Goal: Task Accomplishment & Management: Complete application form

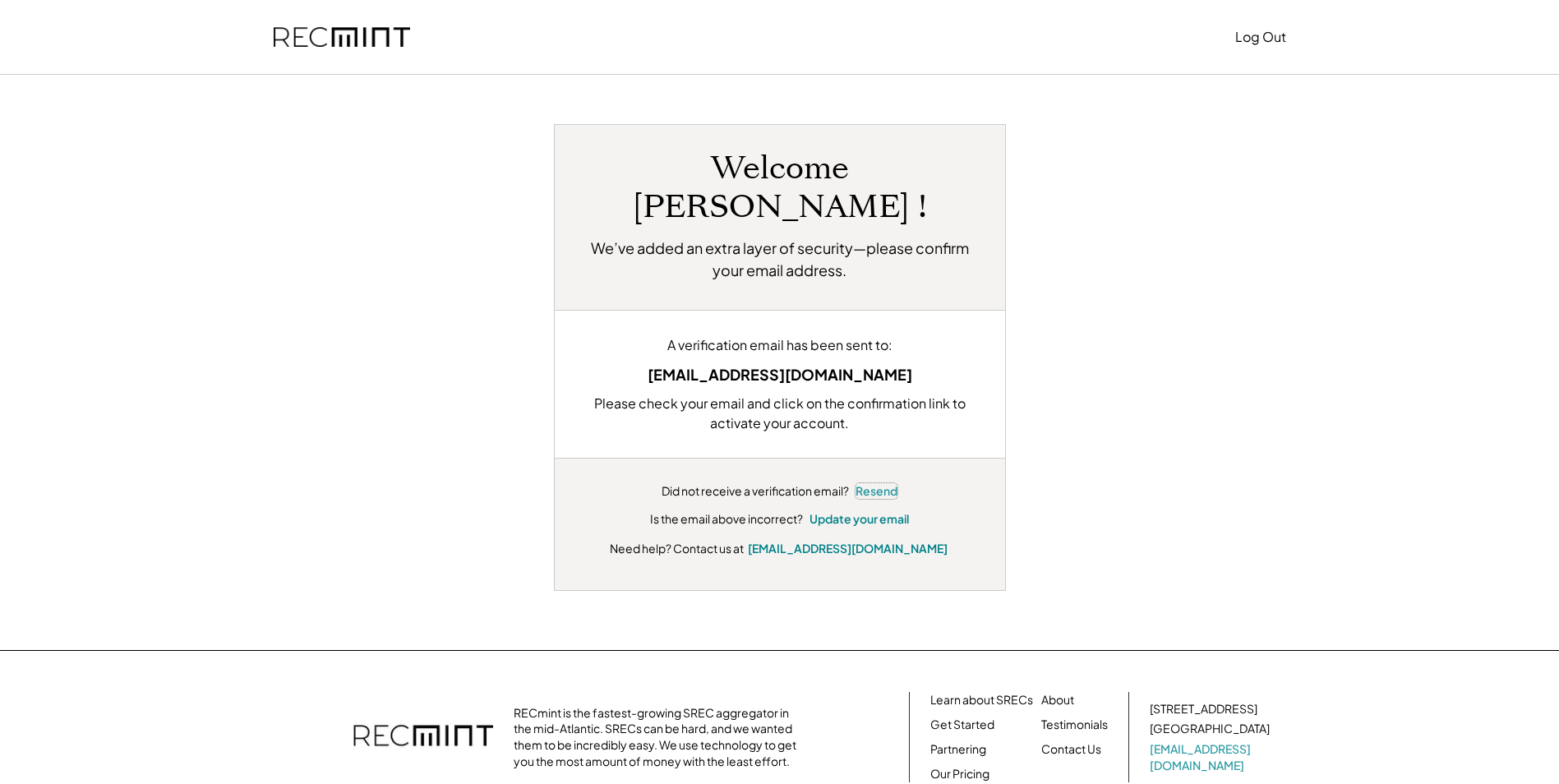
click at [880, 483] on button "Resend" at bounding box center [876, 490] width 42 height 16
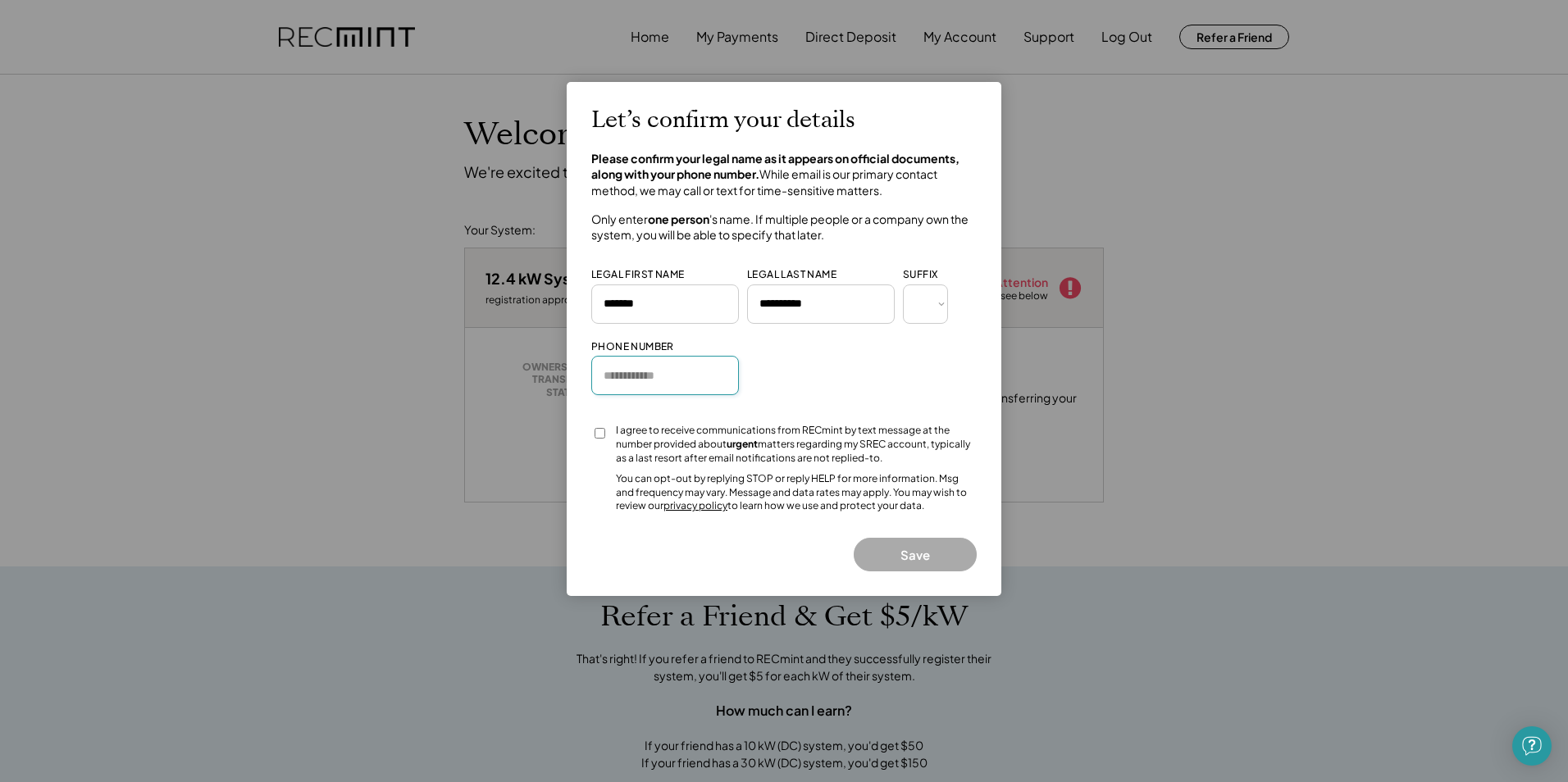
drag, startPoint x: 614, startPoint y: 376, endPoint x: 605, endPoint y: 355, distance: 22.8
click at [614, 376] on input "input" at bounding box center [665, 375] width 147 height 39
type input "**********"
click at [914, 557] on button "Save" at bounding box center [914, 554] width 123 height 34
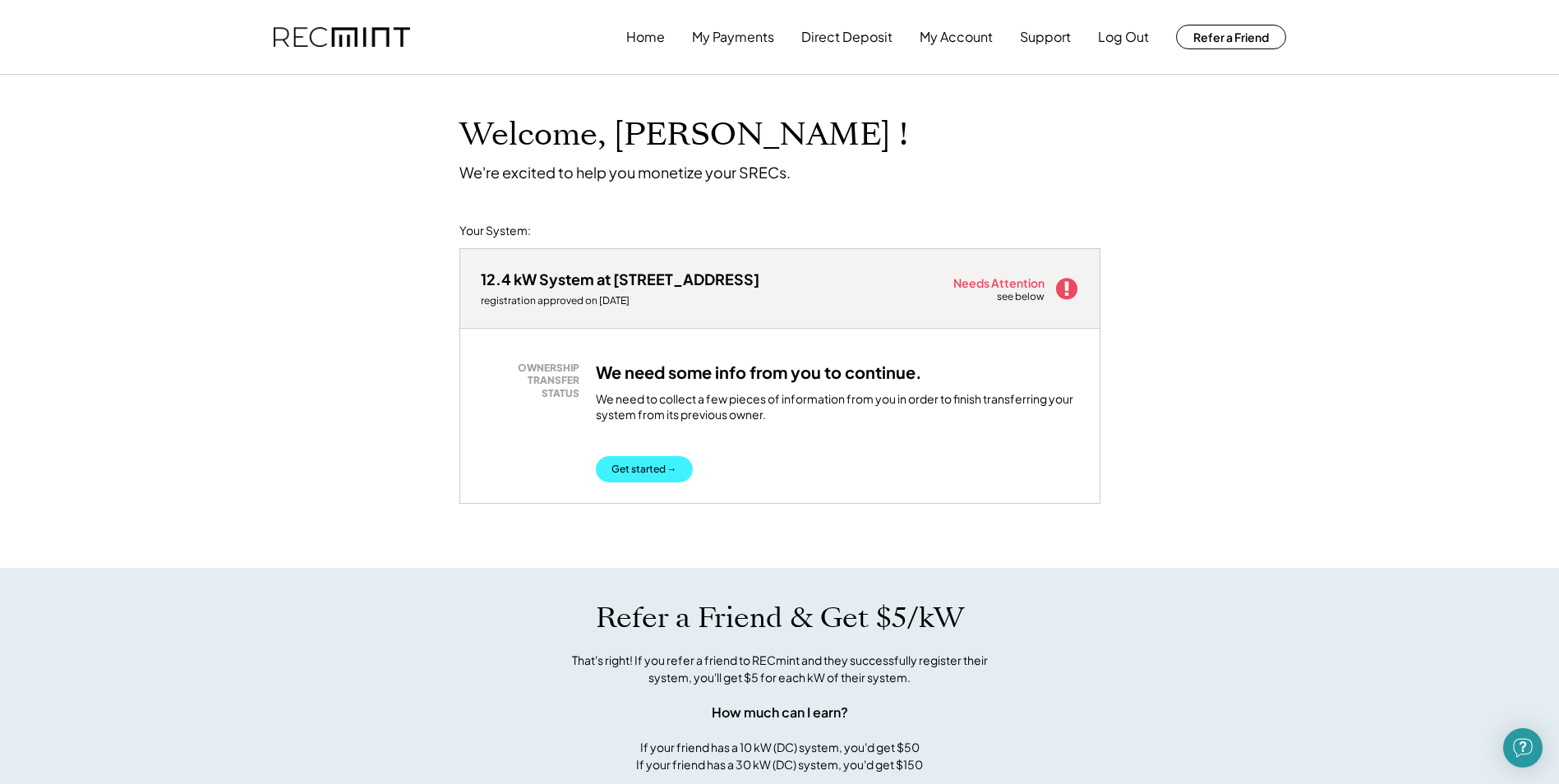
click at [641, 475] on button "Get started →" at bounding box center [644, 468] width 97 height 26
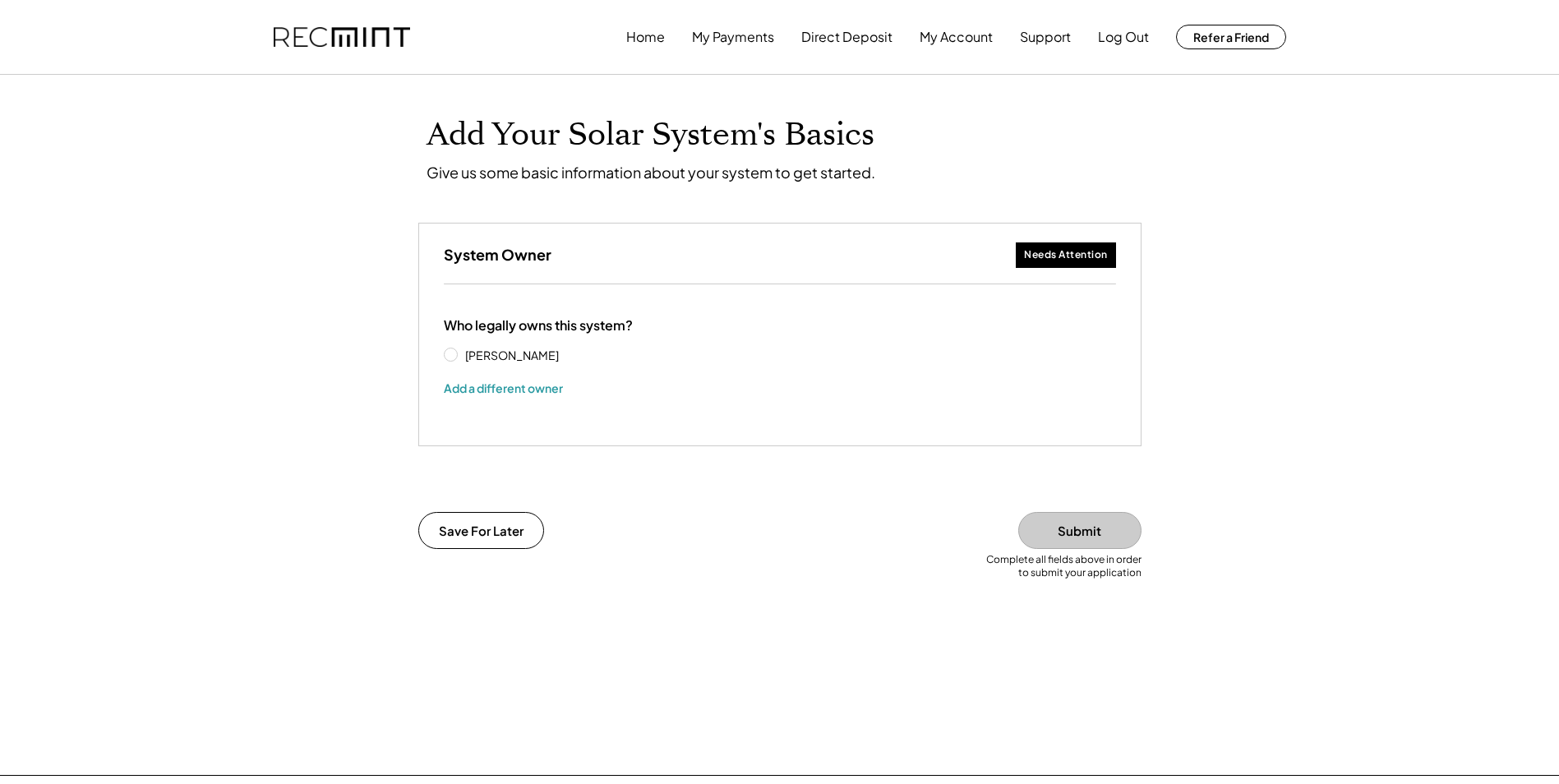
click at [460, 353] on label "[PERSON_NAME]" at bounding box center [534, 356] width 148 height 12
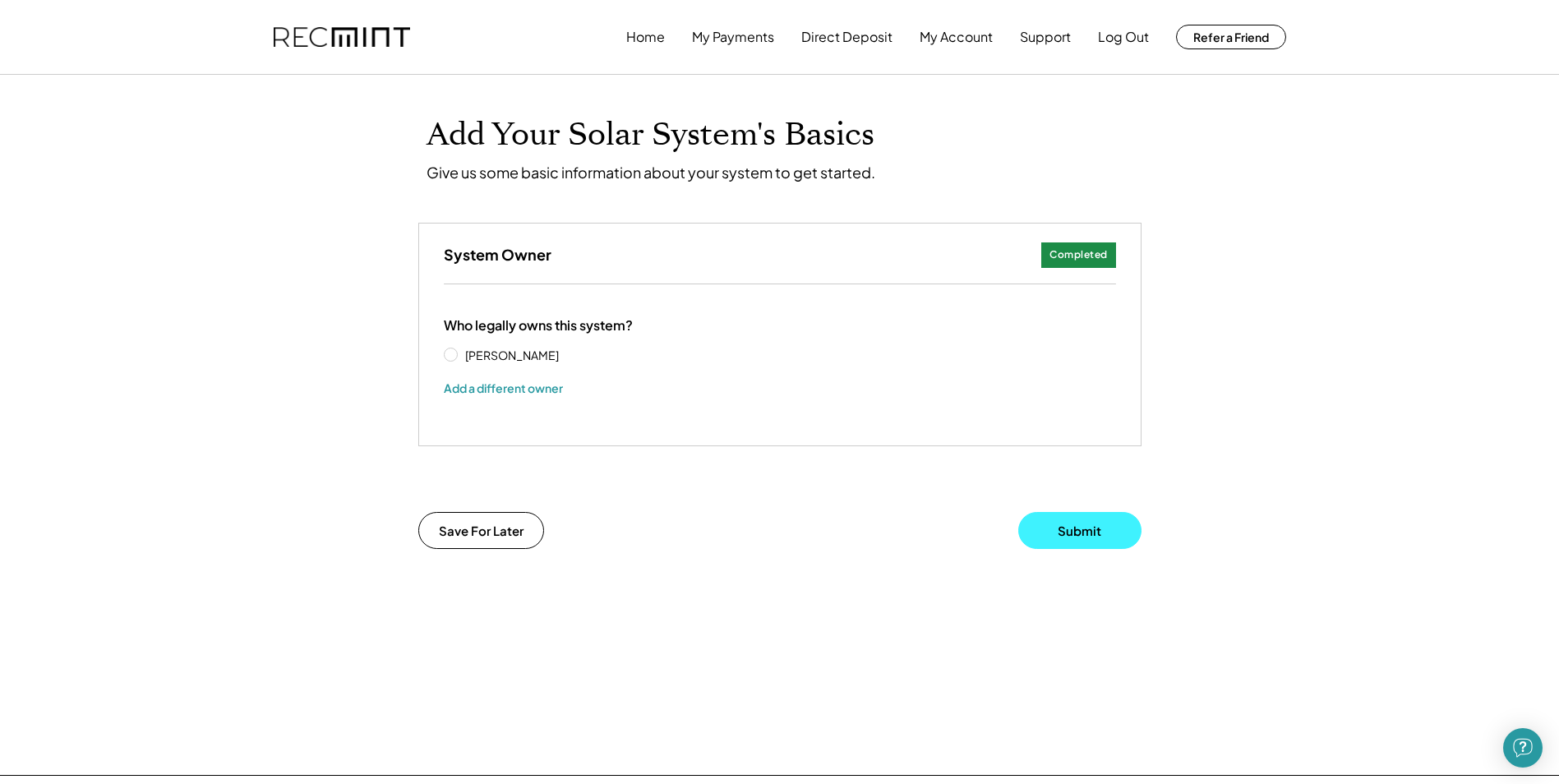
click at [1080, 524] on button "Submit" at bounding box center [1080, 530] width 123 height 37
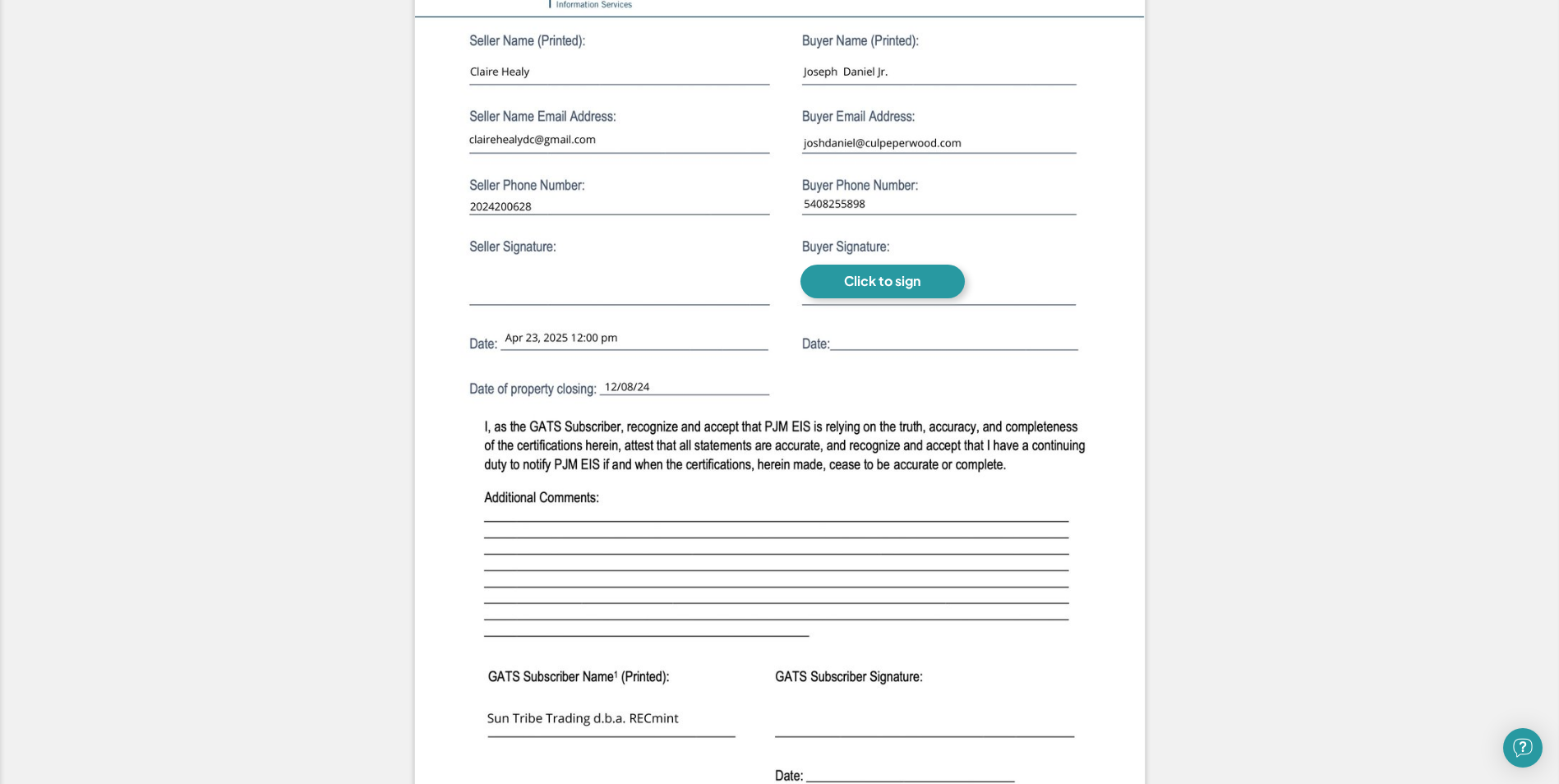
scroll to position [1011, 0]
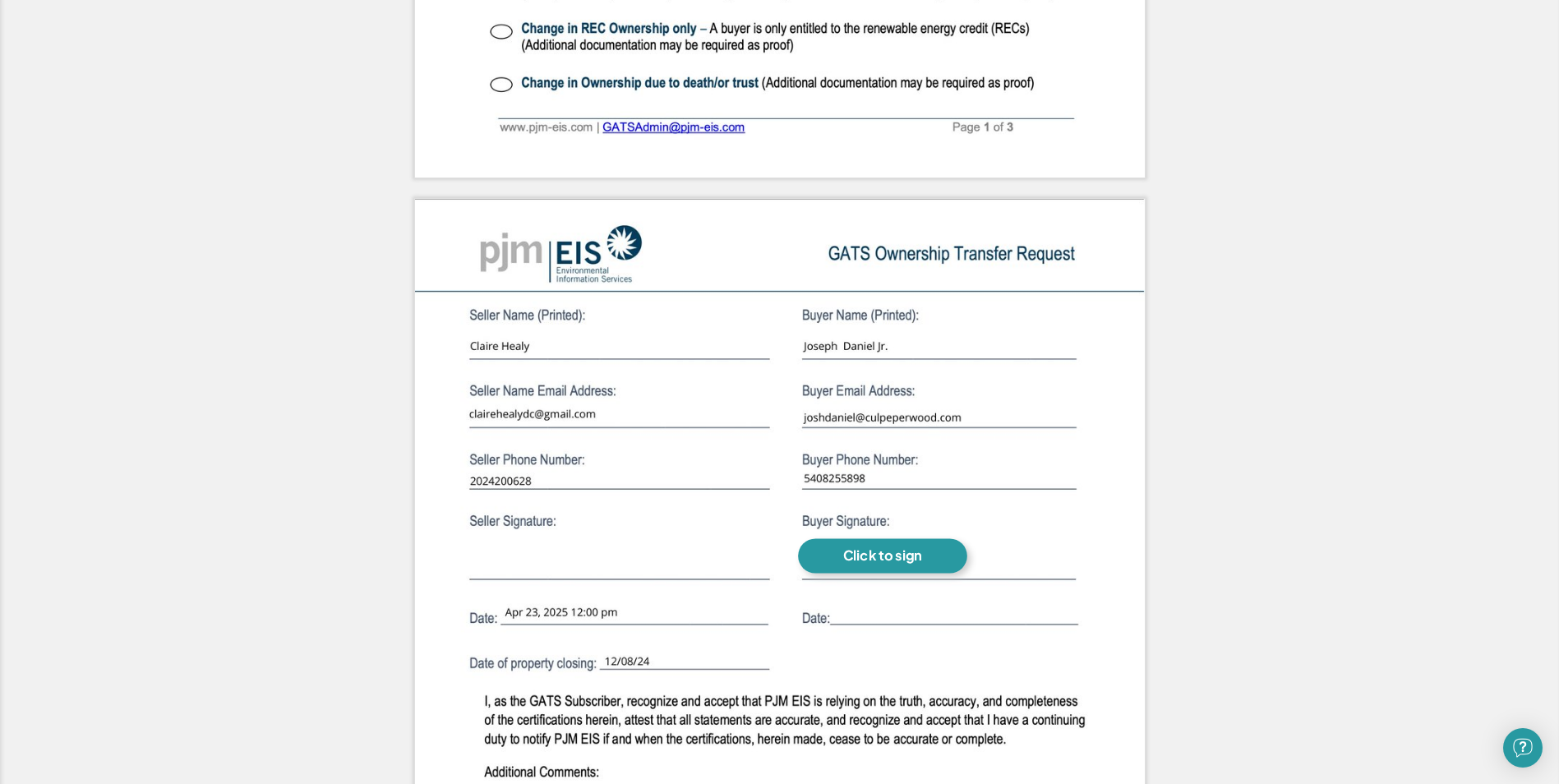
click at [905, 555] on div "Click to sign" at bounding box center [883, 556] width 79 height 17
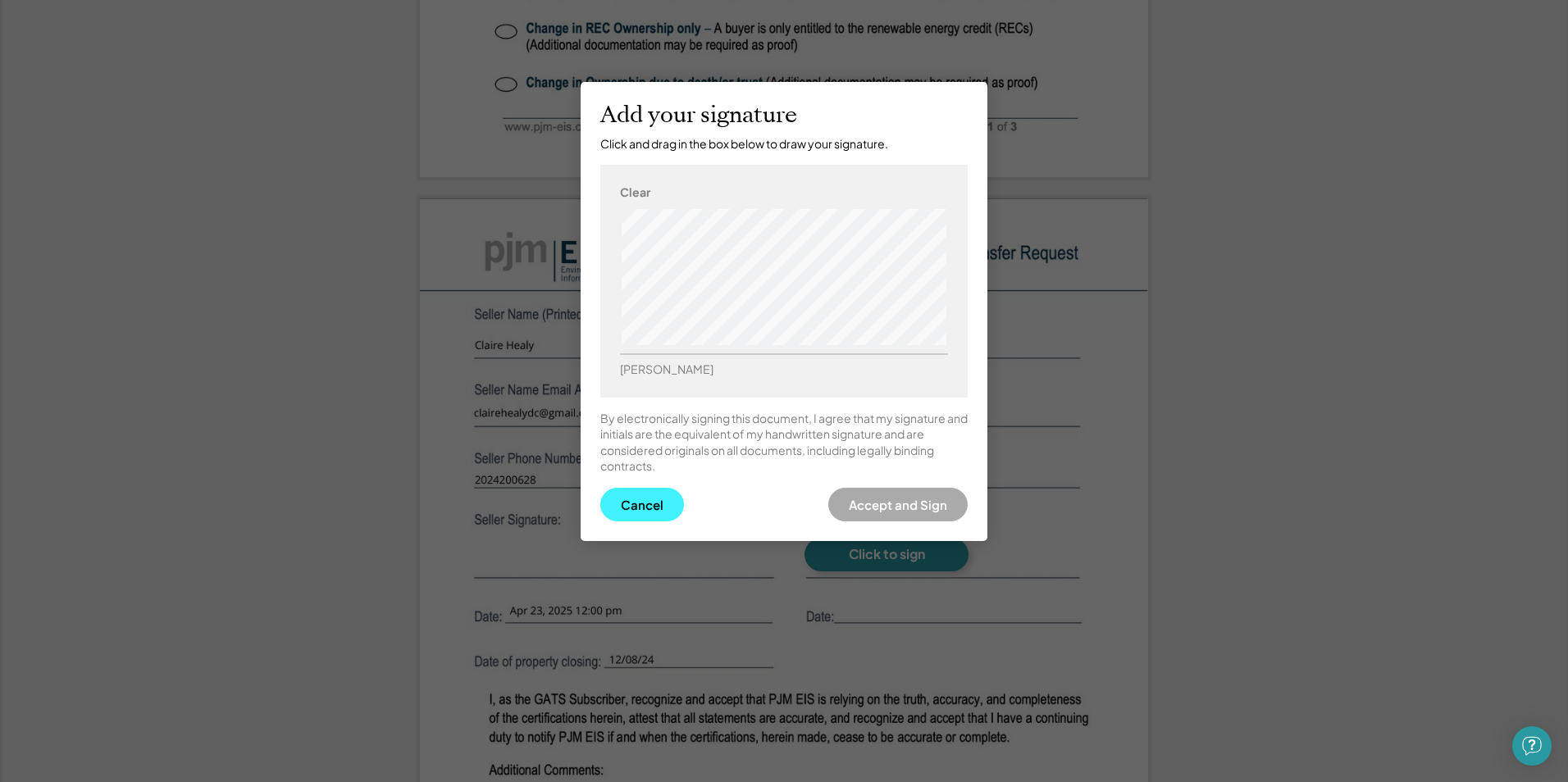
click at [631, 507] on button "Cancel" at bounding box center [642, 504] width 84 height 34
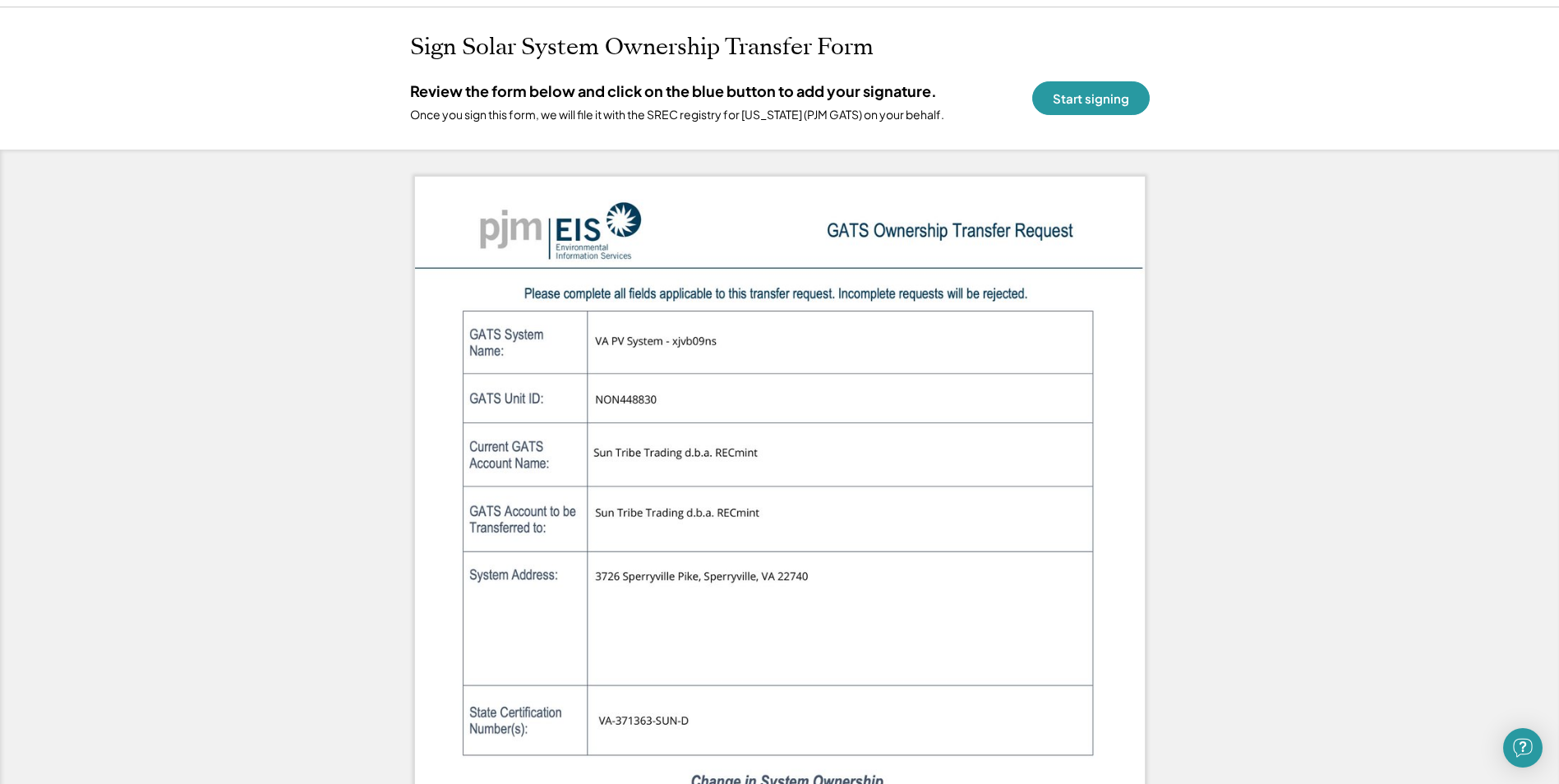
scroll to position [0, 0]
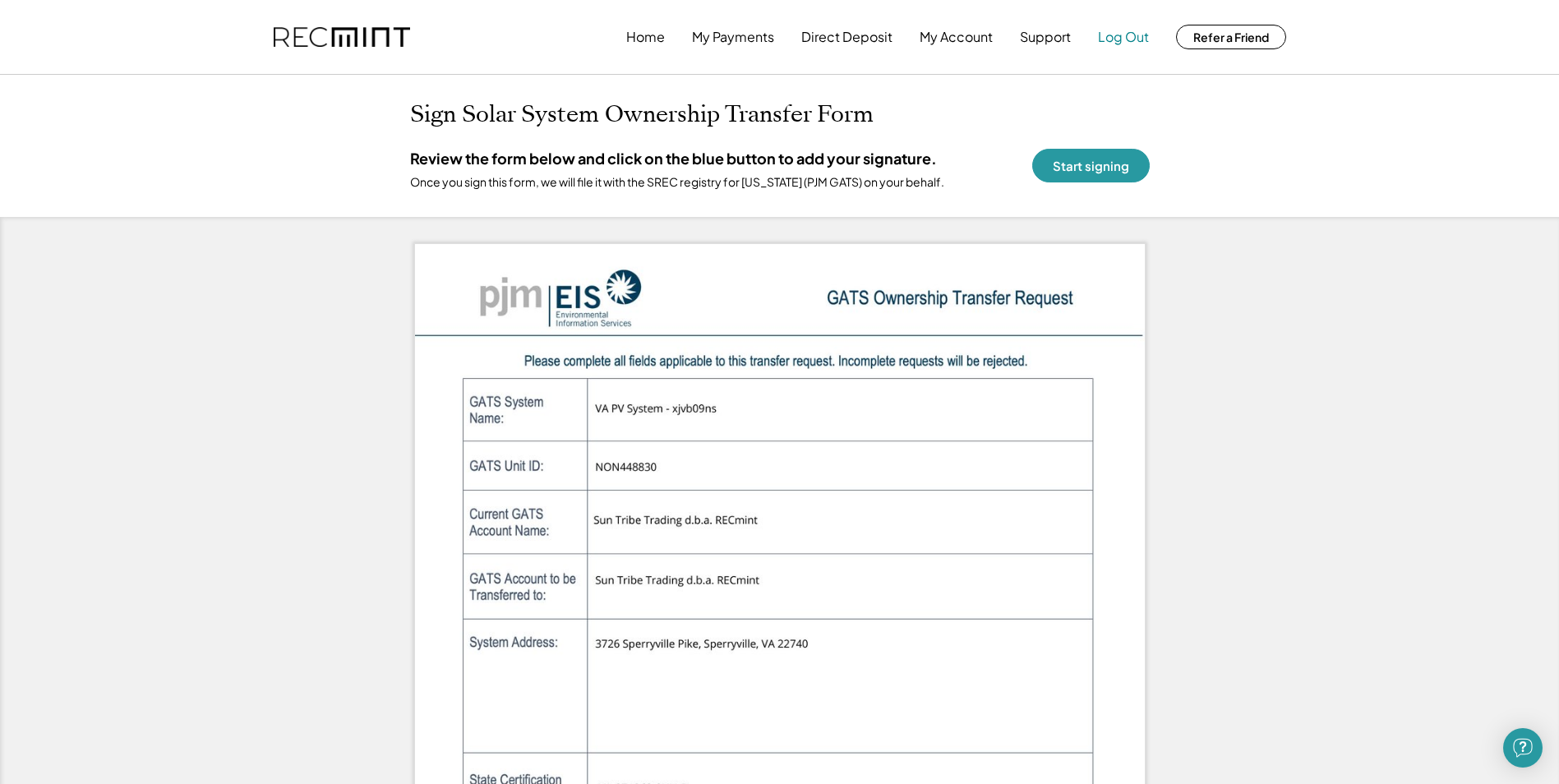
click at [1115, 31] on button "Log Out" at bounding box center [1124, 36] width 51 height 33
